Goal: Contribute content: Contribute content

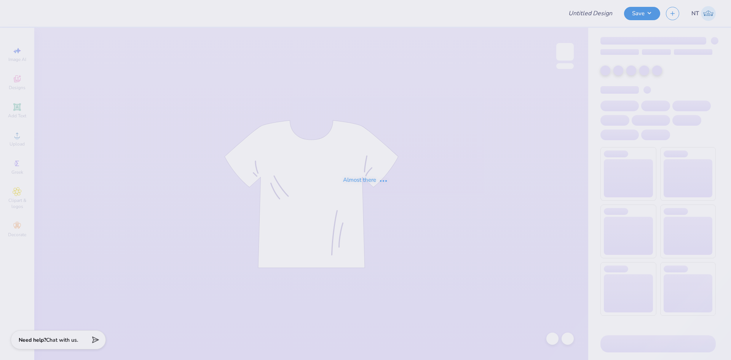
type input "[PERSON_NAME] tee"
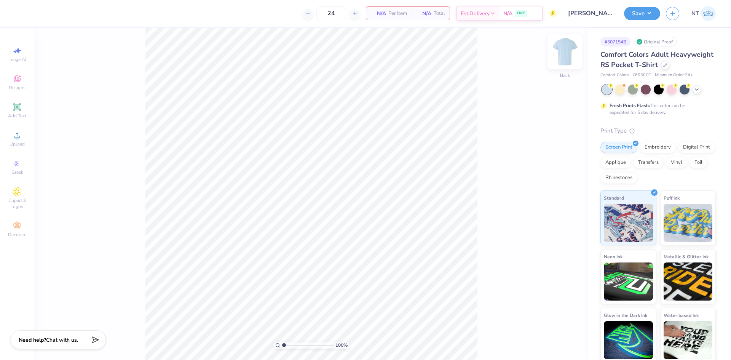
click at [561, 51] on img at bounding box center [565, 52] width 30 height 30
click at [18, 141] on span "Upload" at bounding box center [17, 144] width 15 height 6
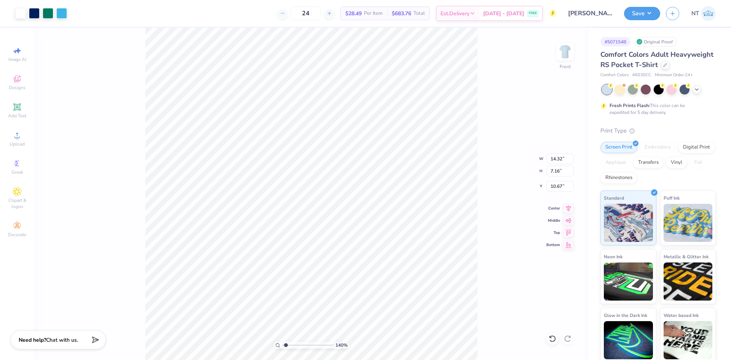
type input "1.39584517333908"
type input "9.38"
type input "4.69"
type input "13.14"
type input "1.39584517333908"
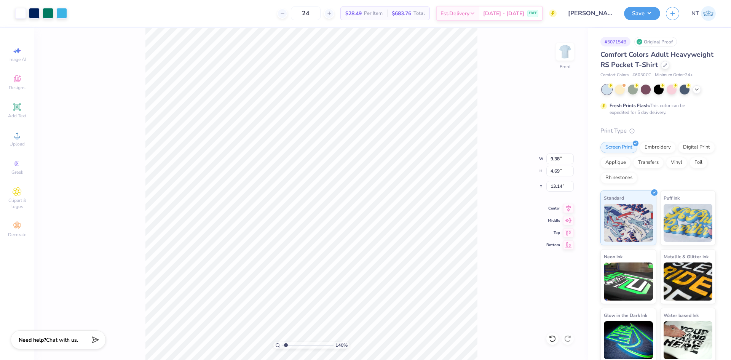
type input "8.62"
type input "1"
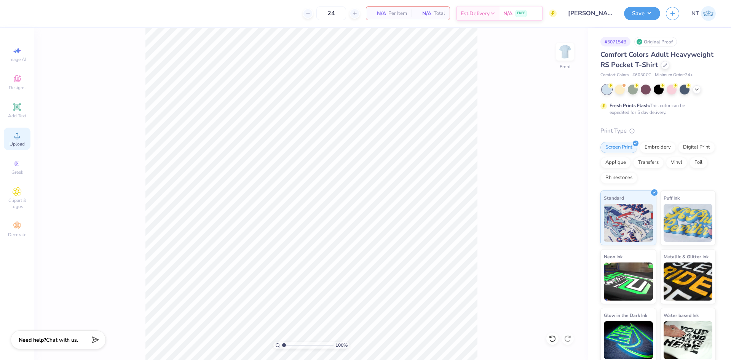
click at [27, 141] on div "Upload" at bounding box center [17, 139] width 27 height 22
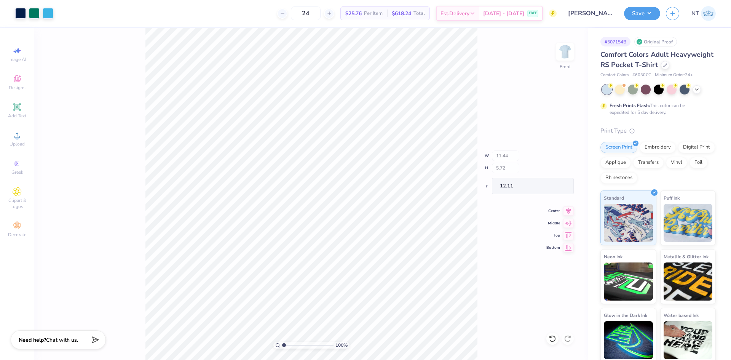
type input "11.44"
type input "5.72"
type input "12.11"
type input "3.00"
click at [557, 159] on input "11.44" at bounding box center [559, 158] width 27 height 11
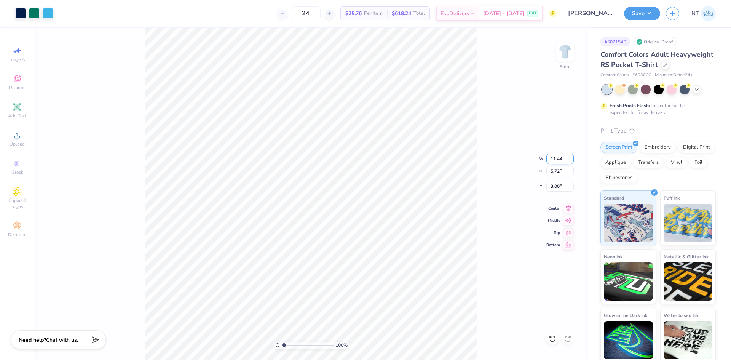
click at [557, 159] on input "11.44" at bounding box center [559, 158] width 27 height 11
type input "1"
type input "10.00"
type input "5.00"
click at [552, 187] on input "3.36" at bounding box center [559, 186] width 27 height 11
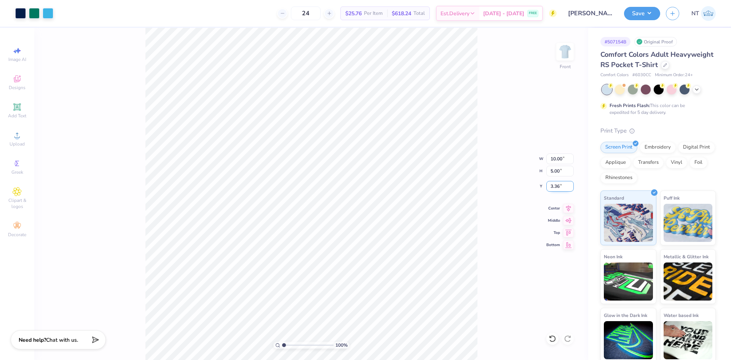
click at [552, 187] on input "3.36" at bounding box center [559, 186] width 27 height 11
type input "3.00"
click at [566, 48] on img at bounding box center [565, 52] width 30 height 30
click at [23, 112] on div "Add Text" at bounding box center [17, 110] width 27 height 22
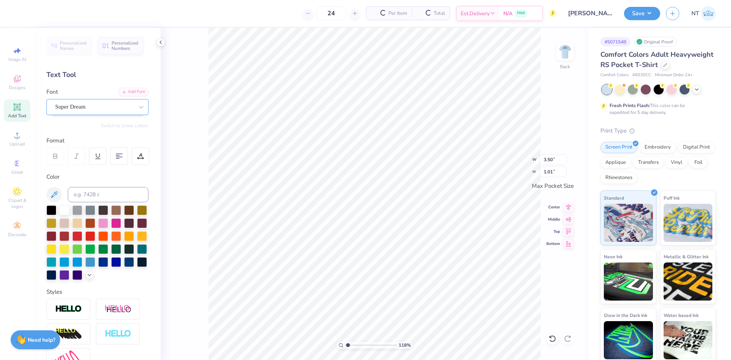
click at [81, 110] on div "Super Dream" at bounding box center [94, 107] width 80 height 12
type input "1.18145891733021"
type input "BEBAS"
type input "1.18145891733021"
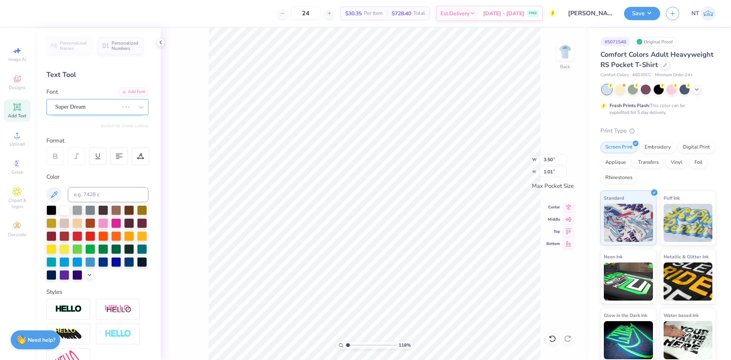
type input "2.16"
click at [50, 153] on div at bounding box center [55, 156] width 18 height 18
click at [552, 53] on div "118 % Back" at bounding box center [375, 194] width 428 height 332
click at [569, 55] on img at bounding box center [565, 52] width 30 height 30
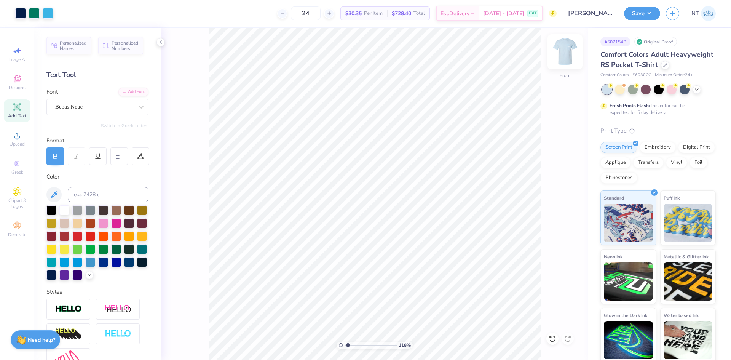
click at [567, 53] on img at bounding box center [565, 52] width 30 height 30
click at [56, 274] on div at bounding box center [51, 274] width 10 height 10
click at [15, 142] on span "Upload" at bounding box center [17, 144] width 15 height 6
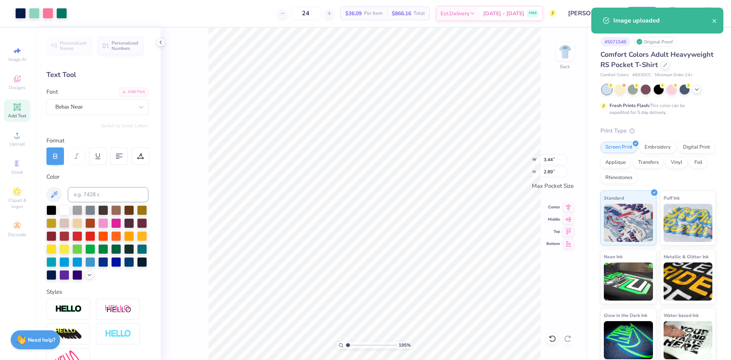
type input "1"
click at [47, 15] on div at bounding box center [48, 12] width 11 height 11
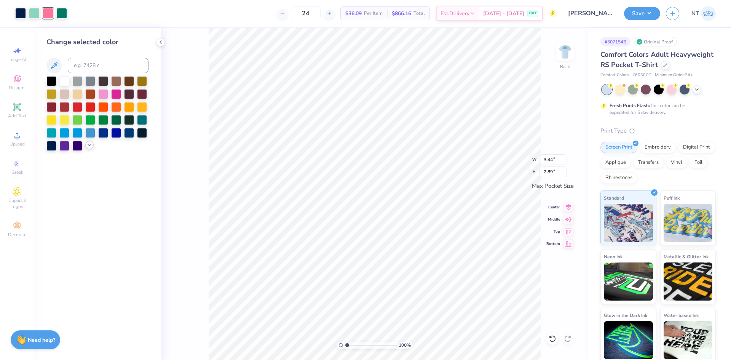
click at [87, 144] on icon at bounding box center [89, 145] width 6 height 6
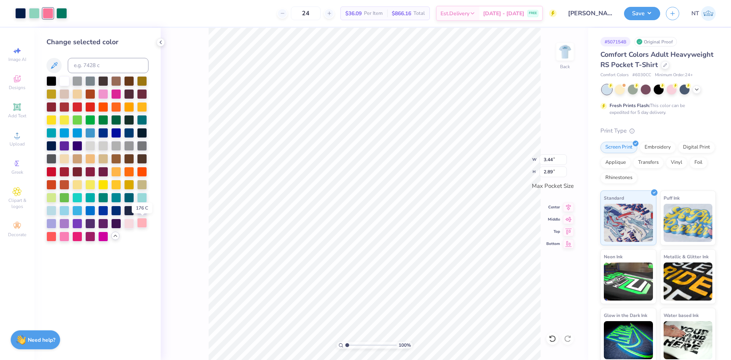
click at [142, 227] on div at bounding box center [142, 223] width 10 height 10
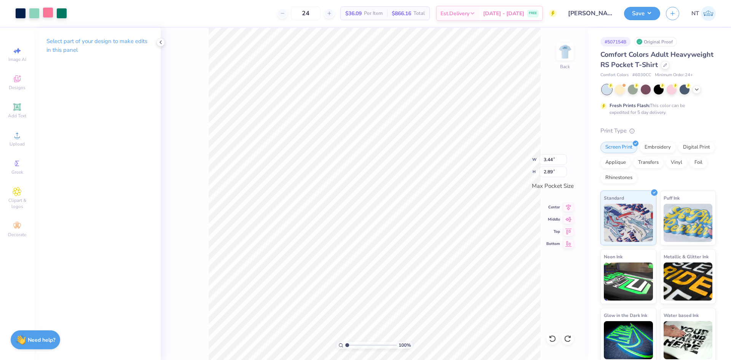
click at [48, 13] on div at bounding box center [48, 12] width 11 height 11
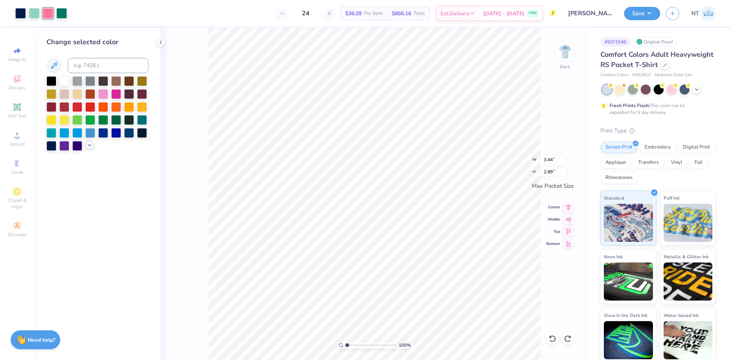
click at [86, 144] on icon at bounding box center [89, 145] width 6 height 6
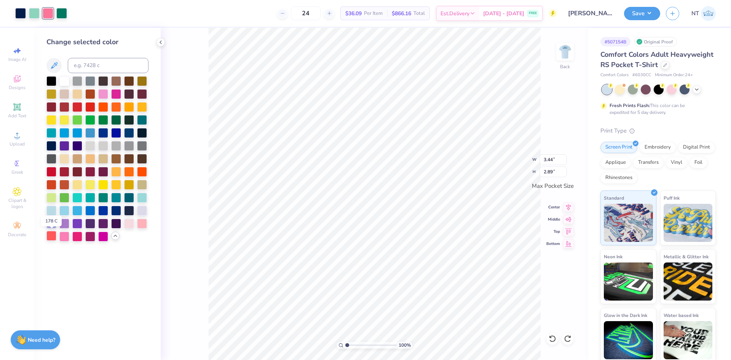
click at [49, 233] on div at bounding box center [51, 236] width 10 height 10
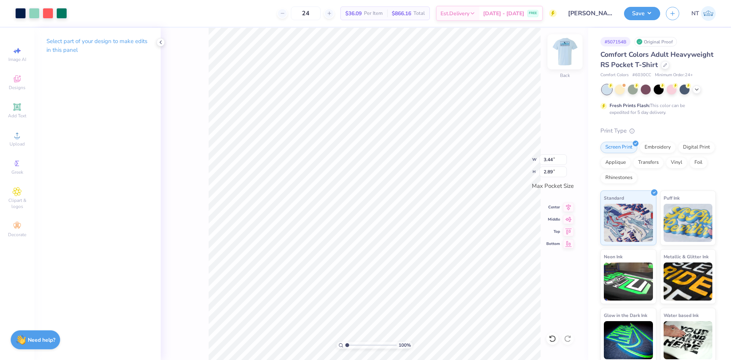
click at [562, 54] on img at bounding box center [565, 52] width 30 height 30
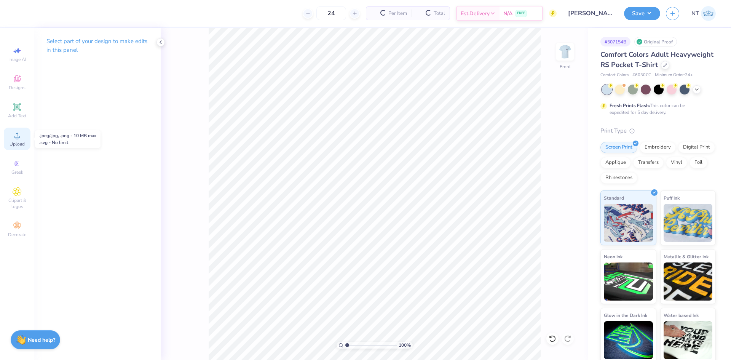
click at [15, 142] on span "Upload" at bounding box center [17, 144] width 15 height 6
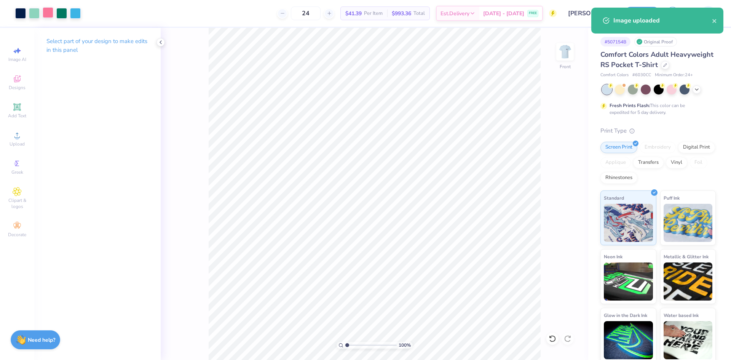
click at [45, 13] on div at bounding box center [48, 12] width 11 height 11
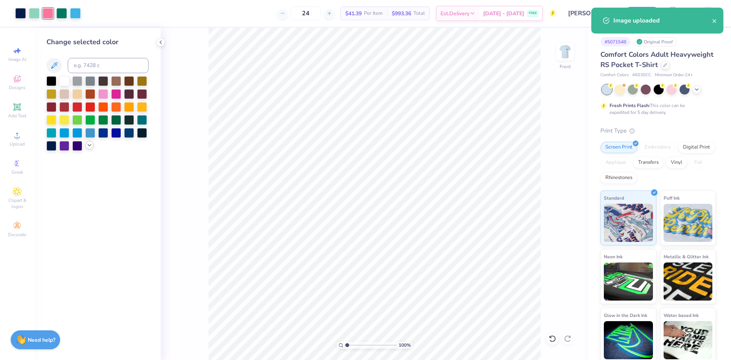
click at [89, 149] on div at bounding box center [89, 145] width 8 height 8
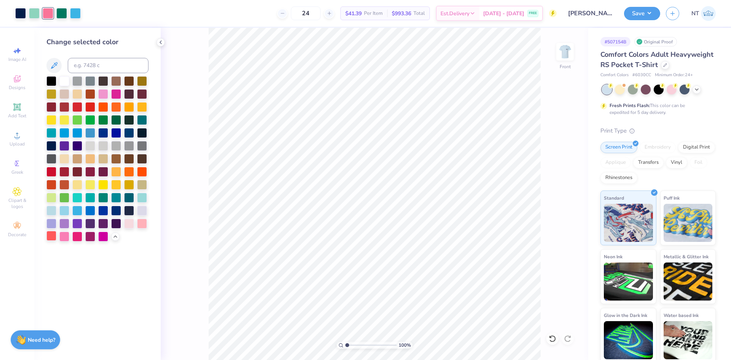
click at [54, 231] on div at bounding box center [51, 236] width 10 height 10
click at [53, 234] on div at bounding box center [51, 236] width 10 height 10
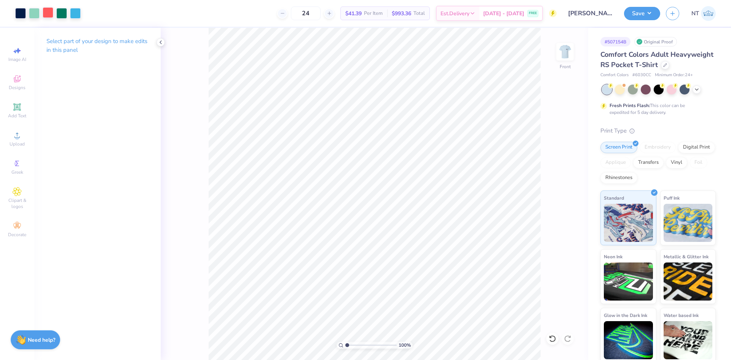
click at [45, 12] on div at bounding box center [48, 12] width 11 height 11
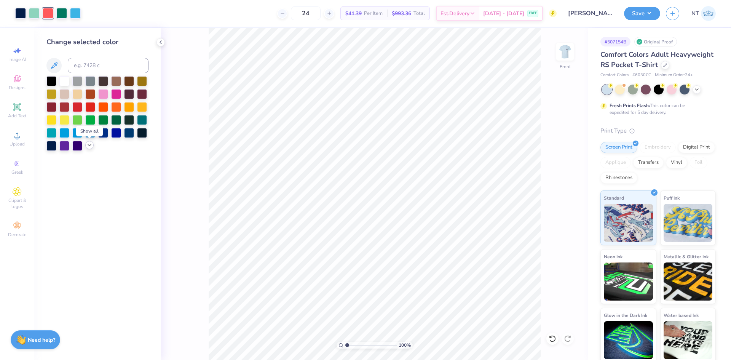
click at [88, 146] on icon at bounding box center [89, 145] width 6 height 6
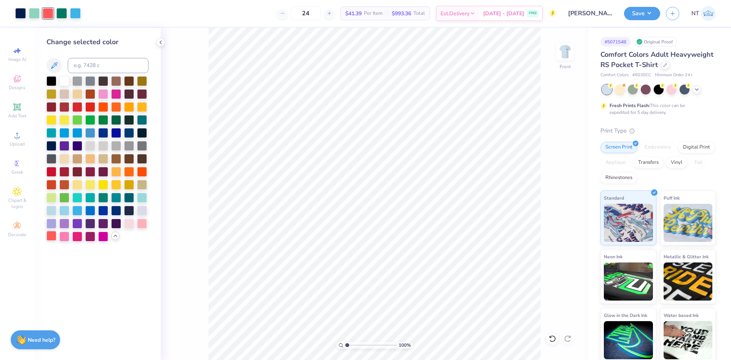
click at [49, 236] on div at bounding box center [51, 236] width 10 height 10
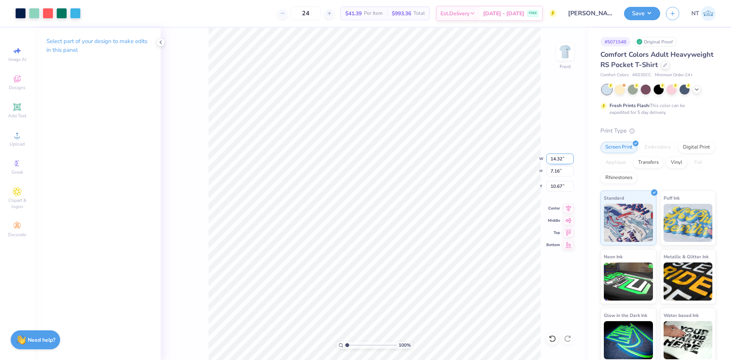
click at [551, 161] on input "14.32" at bounding box center [559, 158] width 27 height 11
type input "11.00"
type input "5.50"
click at [554, 185] on input "11.50" at bounding box center [559, 186] width 27 height 11
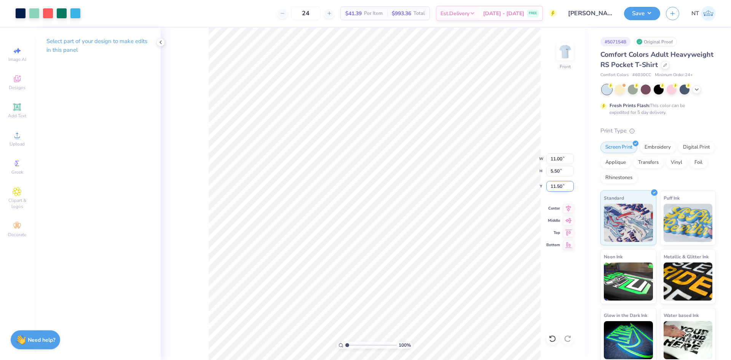
click at [554, 185] on input "11.50" at bounding box center [559, 186] width 27 height 11
type input "3.00"
click at [565, 61] on div "Front" at bounding box center [565, 56] width 18 height 27
click at [650, 16] on button "Save" at bounding box center [642, 12] width 36 height 13
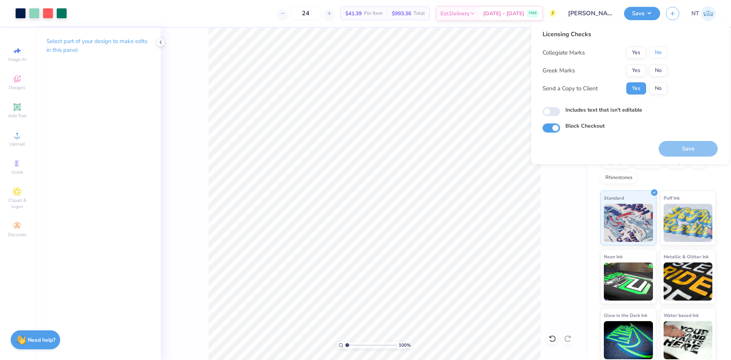
drag, startPoint x: 659, startPoint y: 53, endPoint x: 664, endPoint y: 64, distance: 12.1
click at [660, 53] on button "No" at bounding box center [658, 52] width 18 height 12
click at [664, 73] on button "No" at bounding box center [658, 70] width 18 height 12
click at [599, 109] on label "Includes text that isn't editable" at bounding box center [603, 110] width 77 height 8
click at [560, 109] on input "Includes text that isn't editable" at bounding box center [551, 111] width 18 height 9
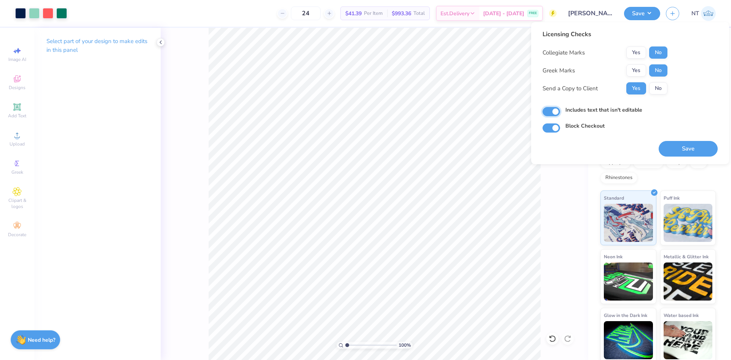
checkbox input "true"
click at [676, 150] on button "Save" at bounding box center [688, 149] width 59 height 16
click at [648, 14] on button "Save" at bounding box center [642, 12] width 36 height 13
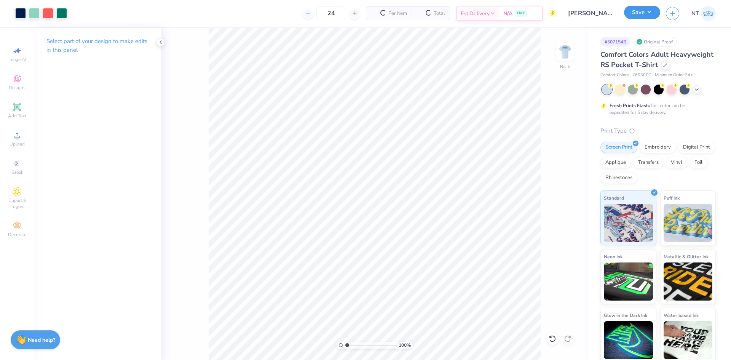
click at [648, 14] on button "Save" at bounding box center [642, 12] width 36 height 13
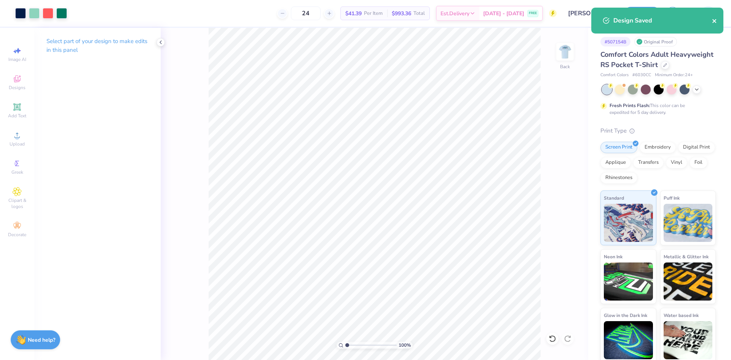
drag, startPoint x: 715, startPoint y: 22, endPoint x: 690, endPoint y: 0, distance: 32.4
click at [715, 21] on icon "close" at bounding box center [714, 21] width 4 height 4
